Goal: Consume media (video, audio)

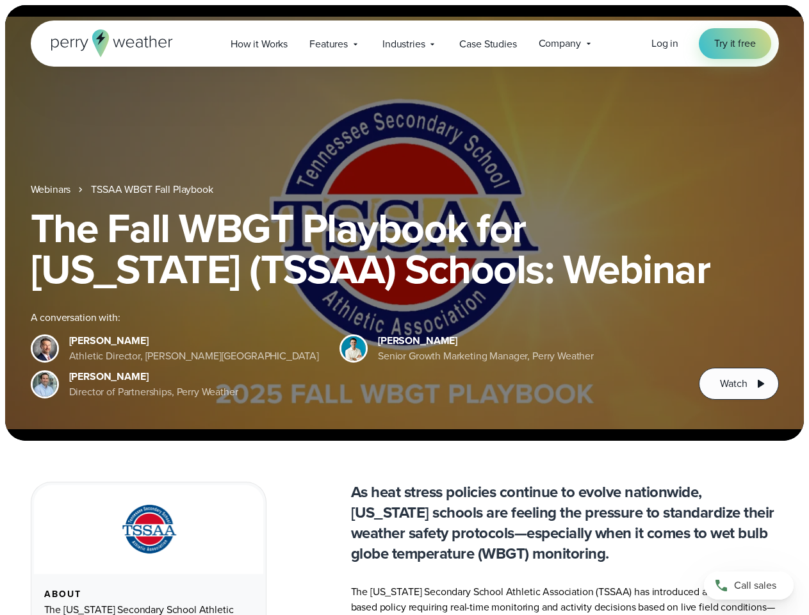
click at [404, 308] on div "The Fall WBGT Playbook for [US_STATE] (TSSAA) Schools: Webinar A conversation w…" at bounding box center [405, 304] width 749 height 192
click at [404, 44] on span "Industries" at bounding box center [404, 44] width 42 height 15
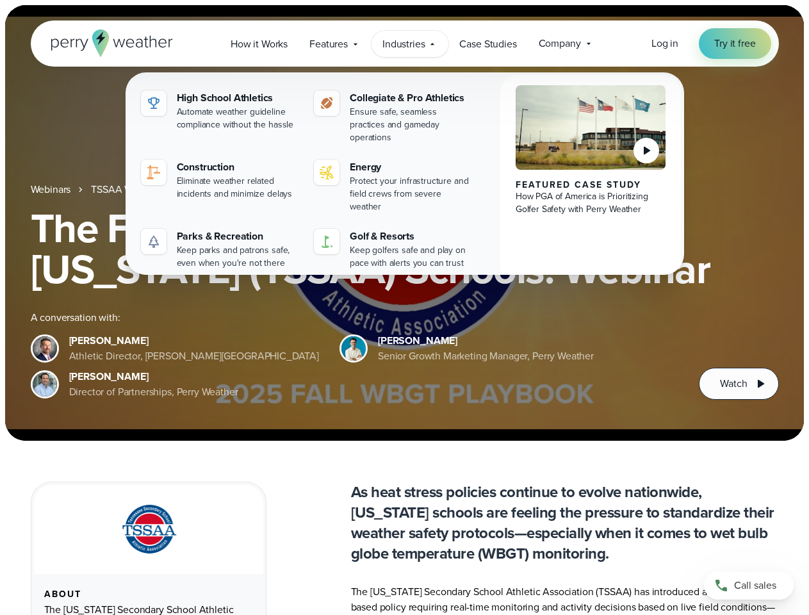
click at [404, 223] on h1 "The Fall WBGT Playbook for [US_STATE] (TSSAA) Schools: Webinar" at bounding box center [405, 249] width 749 height 82
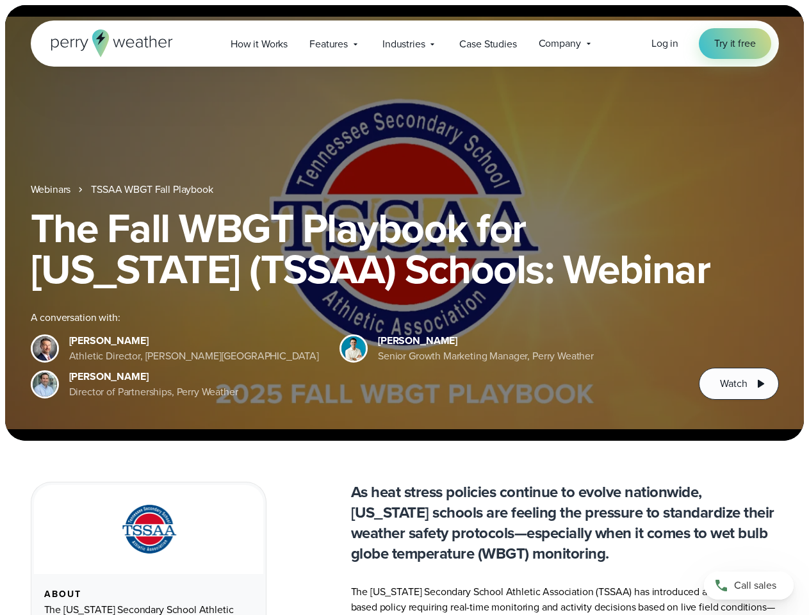
click at [153, 190] on link "TSSAA WBGT Fall Playbook" at bounding box center [152, 189] width 122 height 15
click at [739, 384] on span "Watch" at bounding box center [733, 383] width 27 height 15
